Goal: Find specific page/section: Find specific page/section

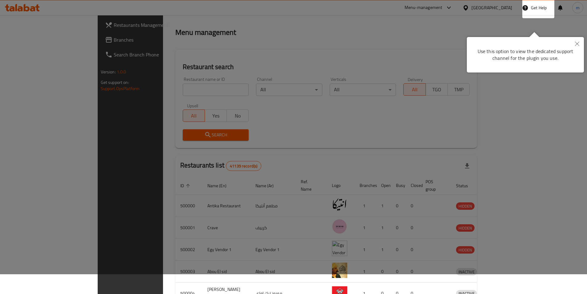
scroll to position [31, 0]
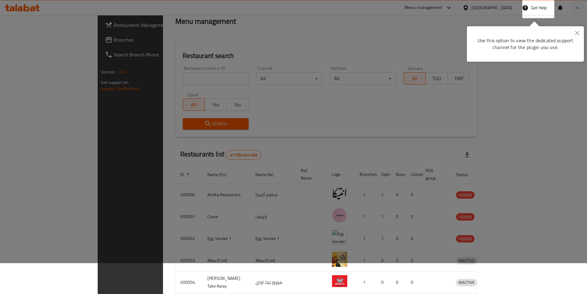
click at [578, 30] on button "Close" at bounding box center [577, 33] width 14 height 14
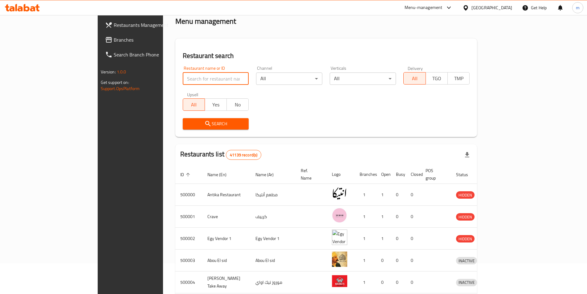
click at [183, 77] on input "search" at bounding box center [216, 78] width 66 height 12
drag, startPoint x: 154, startPoint y: 77, endPoint x: 136, endPoint y: 78, distance: 18.2
click at [183, 78] on input "search" at bounding box center [216, 78] width 66 height 12
type input "767636"
click at [504, 7] on div "[GEOGRAPHIC_DATA]" at bounding box center [491, 7] width 41 height 7
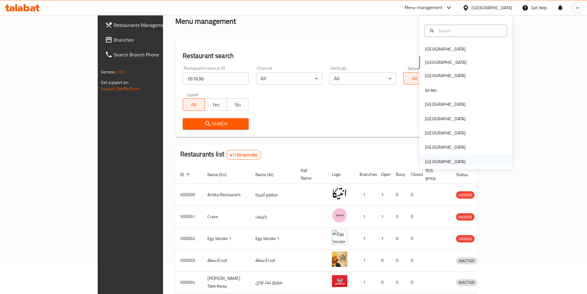
click at [449, 158] on div "[GEOGRAPHIC_DATA]" at bounding box center [445, 161] width 41 height 7
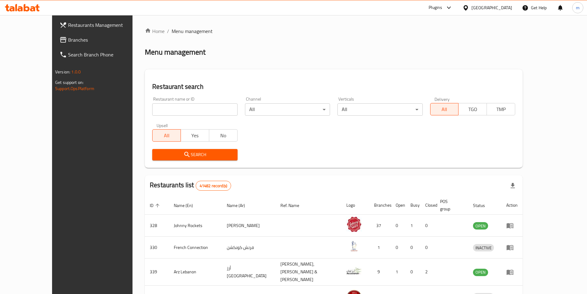
drag, startPoint x: 198, startPoint y: 152, endPoint x: 198, endPoint y: 147, distance: 5.6
click at [198, 152] on span "Search" at bounding box center [194, 155] width 75 height 8
click at [152, 110] on input "search" at bounding box center [194, 109] width 85 height 12
type input "767636"
click at [158, 153] on span "Search" at bounding box center [194, 155] width 75 height 8
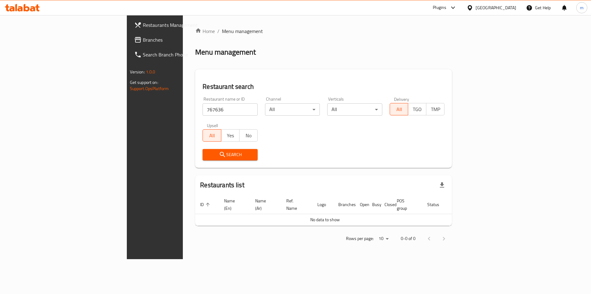
click at [143, 28] on span "Restaurants Management" at bounding box center [182, 24] width 78 height 7
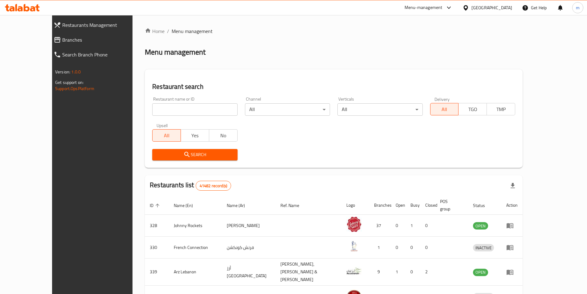
click at [176, 110] on input "search" at bounding box center [194, 109] width 85 height 12
type input "767636"
click at [159, 112] on input "767636" at bounding box center [194, 109] width 85 height 12
click at [221, 109] on input "767636" at bounding box center [194, 109] width 85 height 12
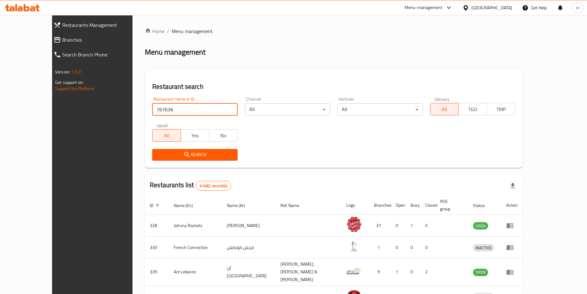
click at [218, 109] on input "767636" at bounding box center [194, 109] width 85 height 12
paste input "777840"
type input "777840"
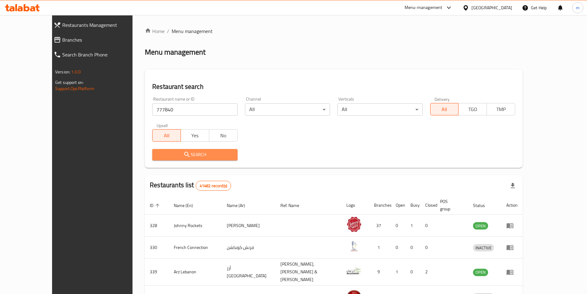
click at [178, 158] on button "Search" at bounding box center [194, 154] width 85 height 11
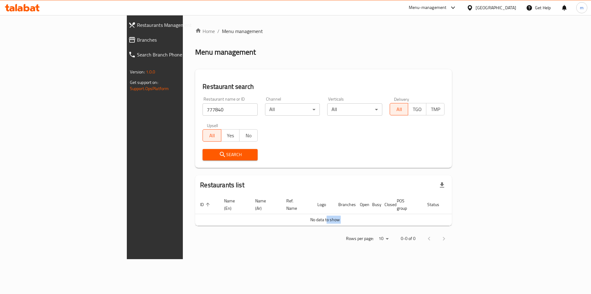
drag, startPoint x: 365, startPoint y: 222, endPoint x: 386, endPoint y: 223, distance: 20.9
click at [386, 223] on div "Home / Menu management Menu management Restaurant search Restaurant name or ID …" at bounding box center [323, 136] width 257 height 219
click at [452, 183] on div "Restaurants list" at bounding box center [323, 185] width 257 height 20
click at [203, 108] on input "777840" at bounding box center [230, 109] width 55 height 12
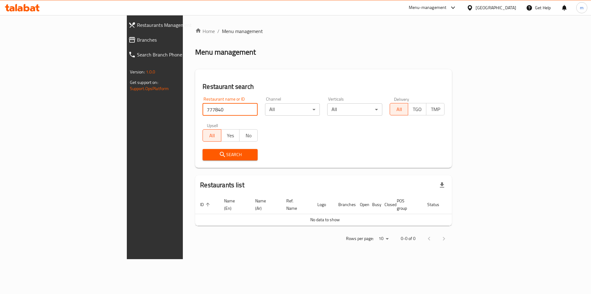
click at [491, 8] on div "[GEOGRAPHIC_DATA]" at bounding box center [496, 7] width 41 height 7
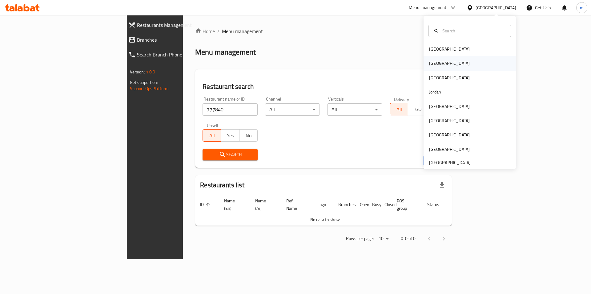
click at [464, 62] on div "[GEOGRAPHIC_DATA]" at bounding box center [470, 63] width 92 height 14
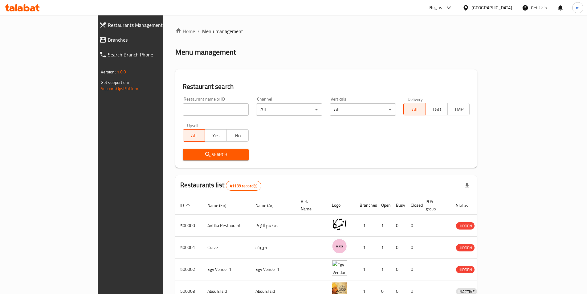
click at [205, 151] on span "Search" at bounding box center [216, 155] width 56 height 8
click at [184, 111] on input "search" at bounding box center [216, 109] width 66 height 12
type input "767636"
click at [188, 155] on span "Search" at bounding box center [216, 155] width 56 height 8
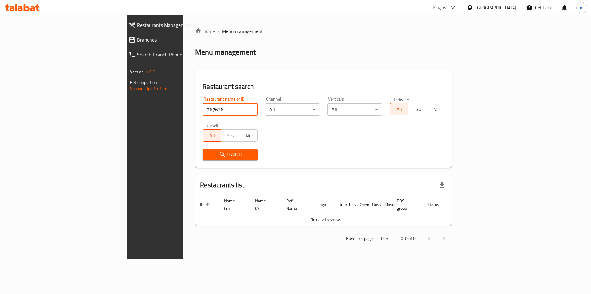
click at [203, 112] on input "767636" at bounding box center [230, 109] width 55 height 12
click at [203, 107] on input "search" at bounding box center [230, 109] width 55 height 12
type input "767636"
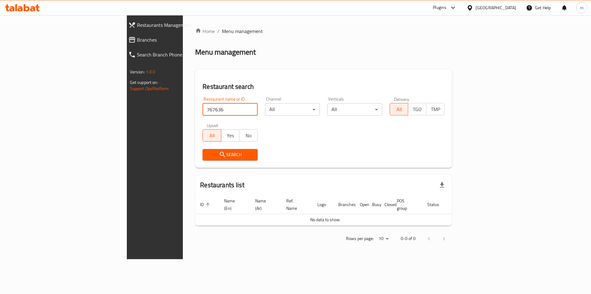
click at [208, 151] on span "Search" at bounding box center [230, 155] width 45 height 8
click at [137, 43] on span "Branches" at bounding box center [179, 39] width 84 height 7
